Goal: Find specific page/section: Find specific page/section

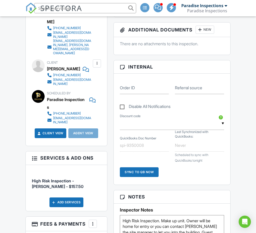
click at [100, 8] on input "text" at bounding box center [85, 8] width 102 height 10
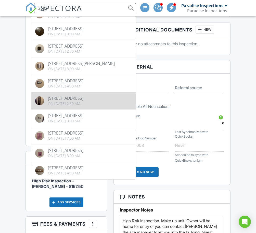
scroll to position [53, 0]
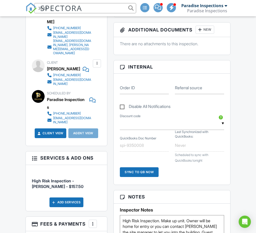
drag, startPoint x: 97, startPoint y: 9, endPoint x: -4, endPoint y: -2, distance: 101.9
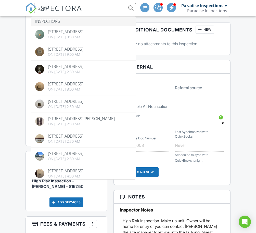
drag, startPoint x: 70, startPoint y: 7, endPoint x: -4, endPoint y: -4, distance: 74.9
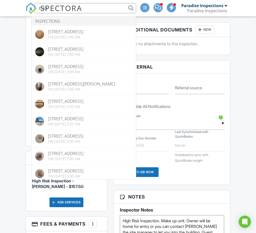
drag, startPoint x: 90, startPoint y: 8, endPoint x: 18, endPoint y: 10, distance: 72.3
click at [18, 10] on nav "SPECTORA 3502 Inspections [STREET_ADDRESS] On [DATE] 7:00 am [STREET_ADDRESS] O…" at bounding box center [128, 8] width 256 height 16
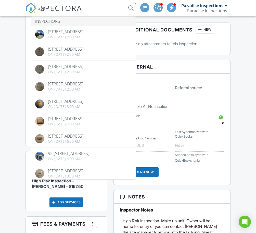
type input "3301"
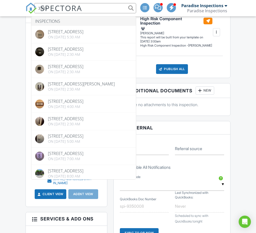
drag, startPoint x: 22, startPoint y: -4, endPoint x: 3, endPoint y: -4, distance: 19.4
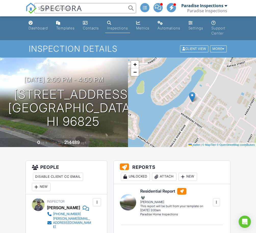
click at [90, 6] on input "text" at bounding box center [85, 8] width 102 height 10
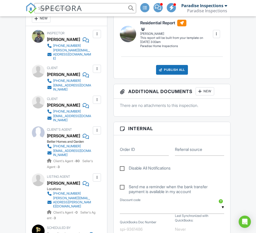
scroll to position [203, 0]
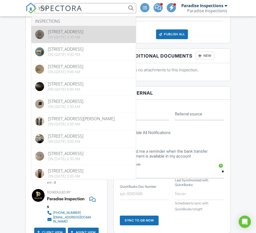
type input "3701"
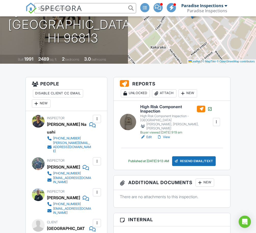
scroll to position [77, 0]
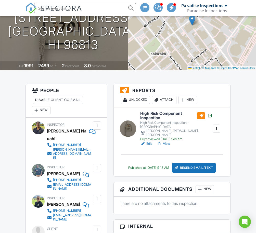
click at [168, 141] on link "View" at bounding box center [163, 143] width 13 height 5
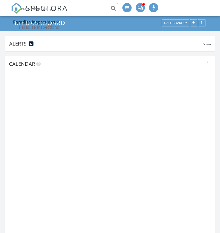
scroll to position [3, 3]
